Goal: Task Accomplishment & Management: Use online tool/utility

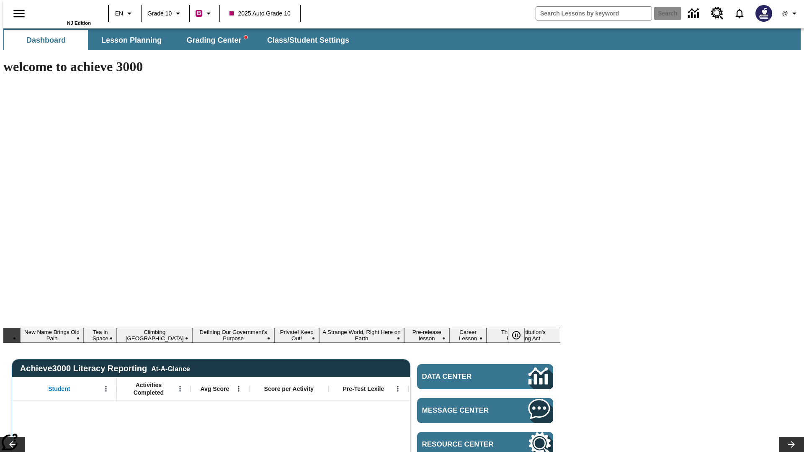
type input "-1"
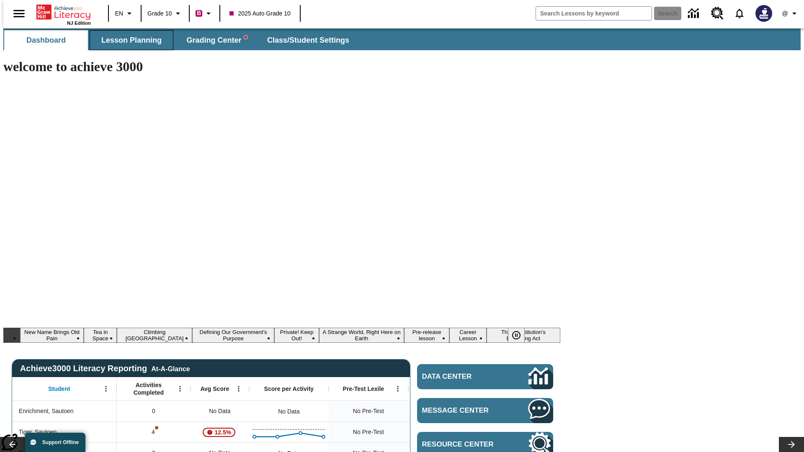
click at [128, 40] on span "Lesson Planning" at bounding box center [131, 41] width 60 height 10
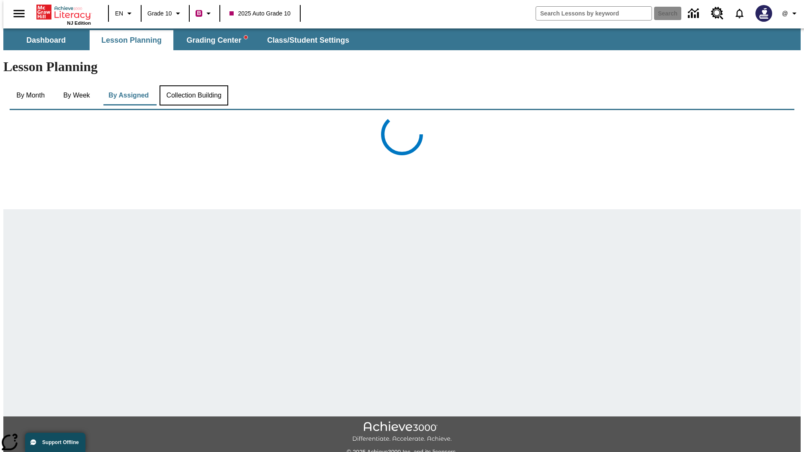
click at [193, 85] on button "Collection Building" at bounding box center [194, 95] width 69 height 20
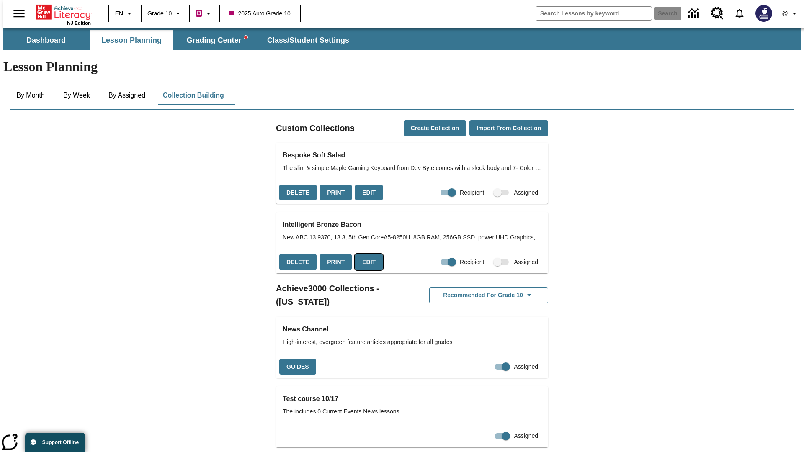
click at [366, 254] on button "Edit" at bounding box center [369, 262] width 28 height 16
